Goal: Obtain resource: Download file/media

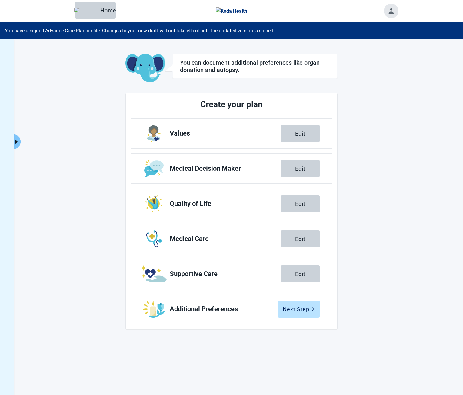
click at [15, 139] on icon "caret-right" at bounding box center [17, 142] width 6 height 6
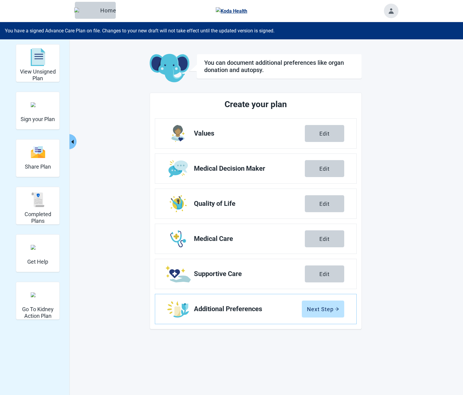
drag, startPoint x: 39, startPoint y: 211, endPoint x: 357, endPoint y: 205, distance: 317.3
click at [39, 211] on div "Completed Plans" at bounding box center [37, 205] width 38 height 35
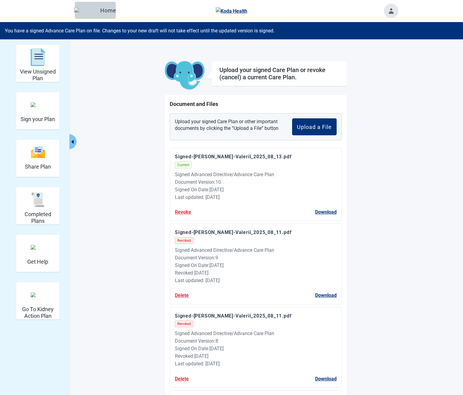
click at [316, 213] on button "Download" at bounding box center [325, 212] width 21 height 8
